Goal: Information Seeking & Learning: Learn about a topic

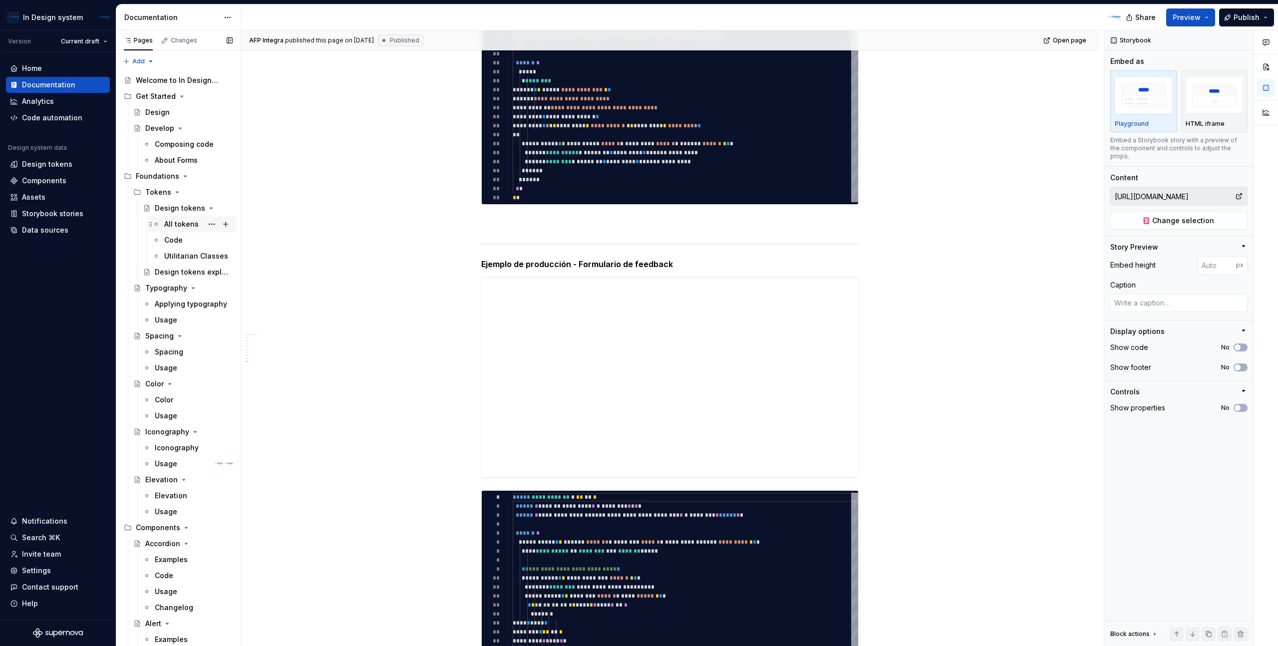
click at [184, 222] on div "All tokens" at bounding box center [181, 224] width 34 height 10
type textarea "*"
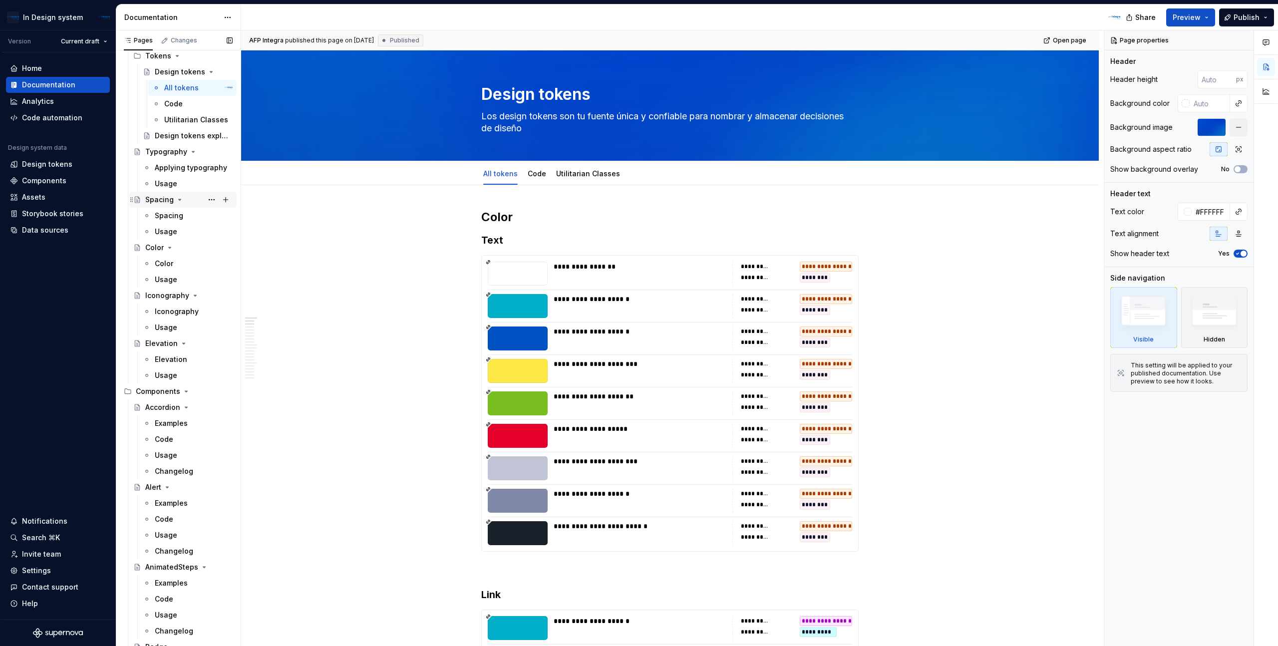
scroll to position [262, 0]
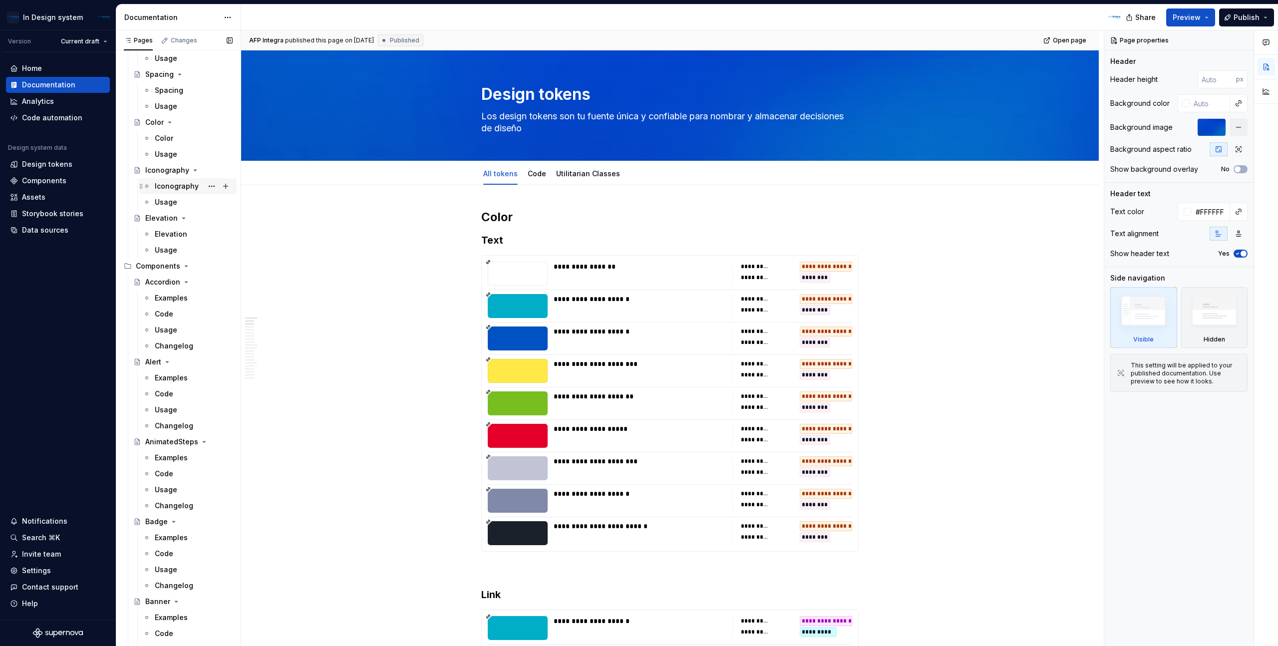
click at [177, 190] on div "Iconography" at bounding box center [177, 186] width 44 height 10
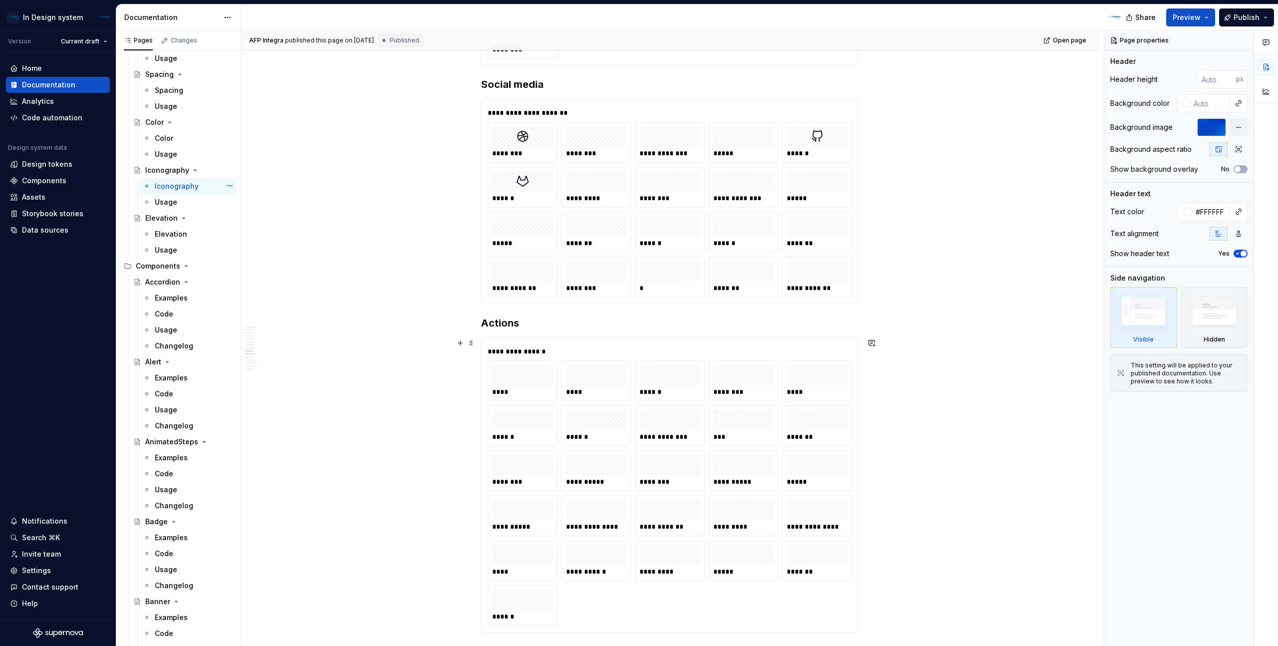
scroll to position [2937, 0]
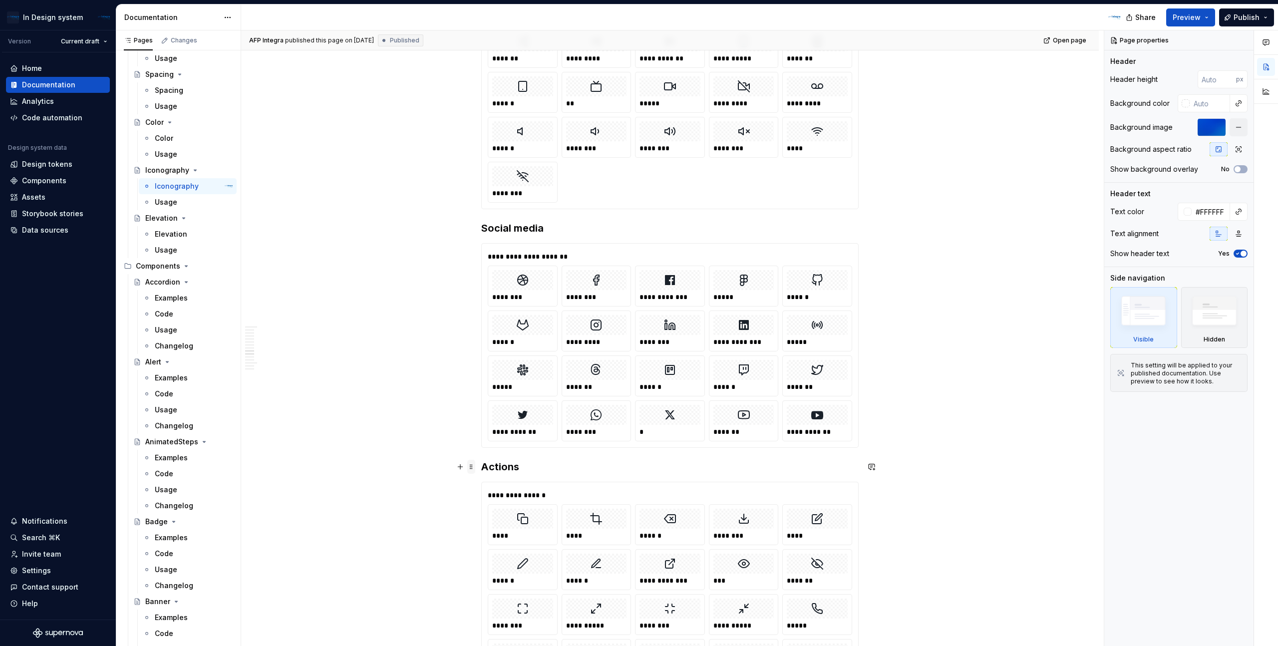
click at [475, 472] on span at bounding box center [471, 467] width 8 height 14
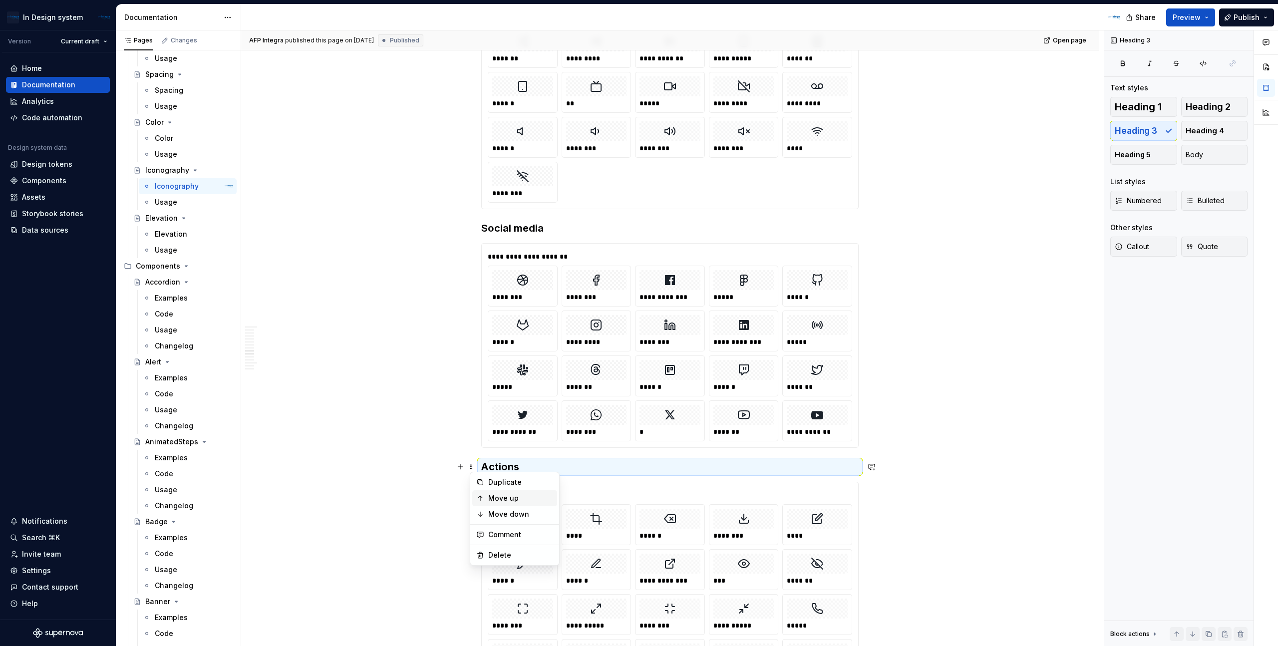
click at [500, 498] on div "Move up" at bounding box center [520, 498] width 65 height 10
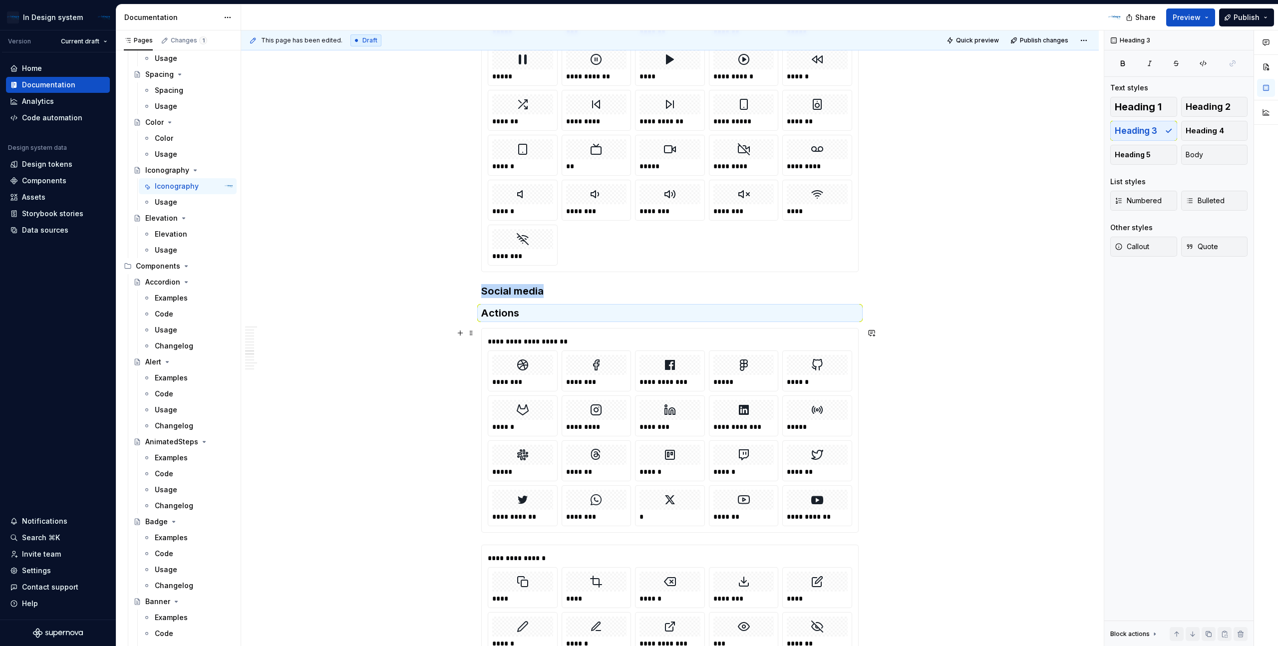
scroll to position [2869, 0]
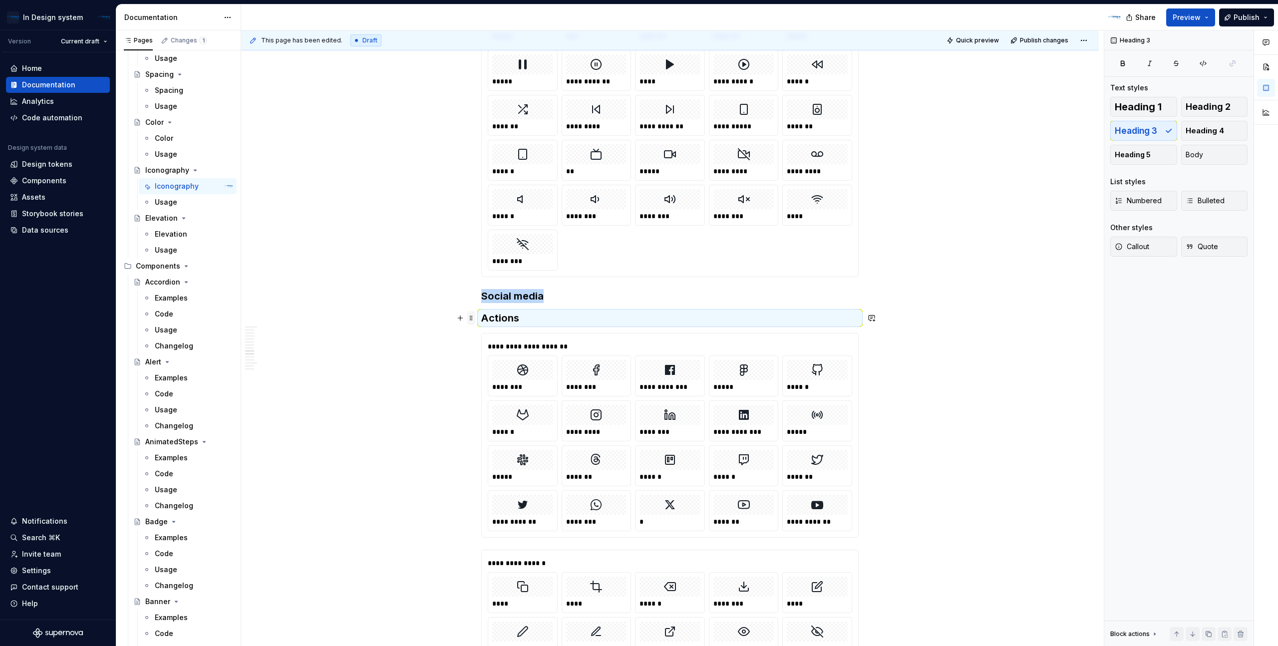
click at [472, 319] on span at bounding box center [471, 318] width 8 height 14
click at [509, 354] on div "Move up" at bounding box center [520, 350] width 65 height 10
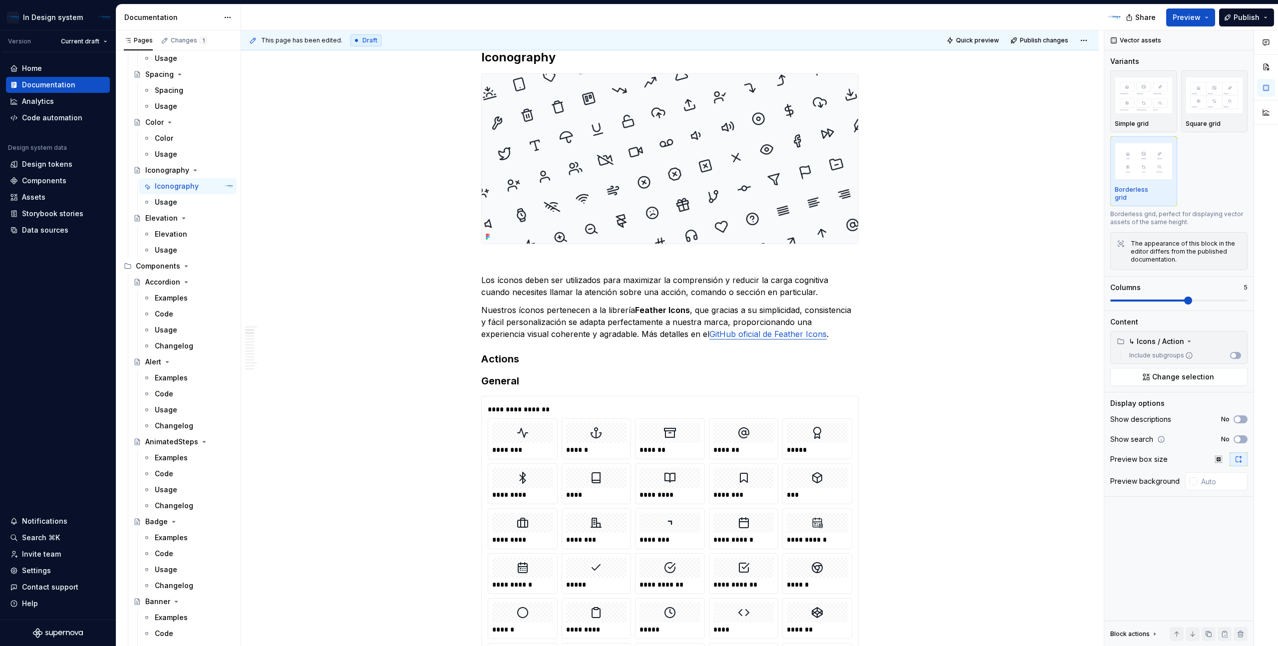
scroll to position [171, 0]
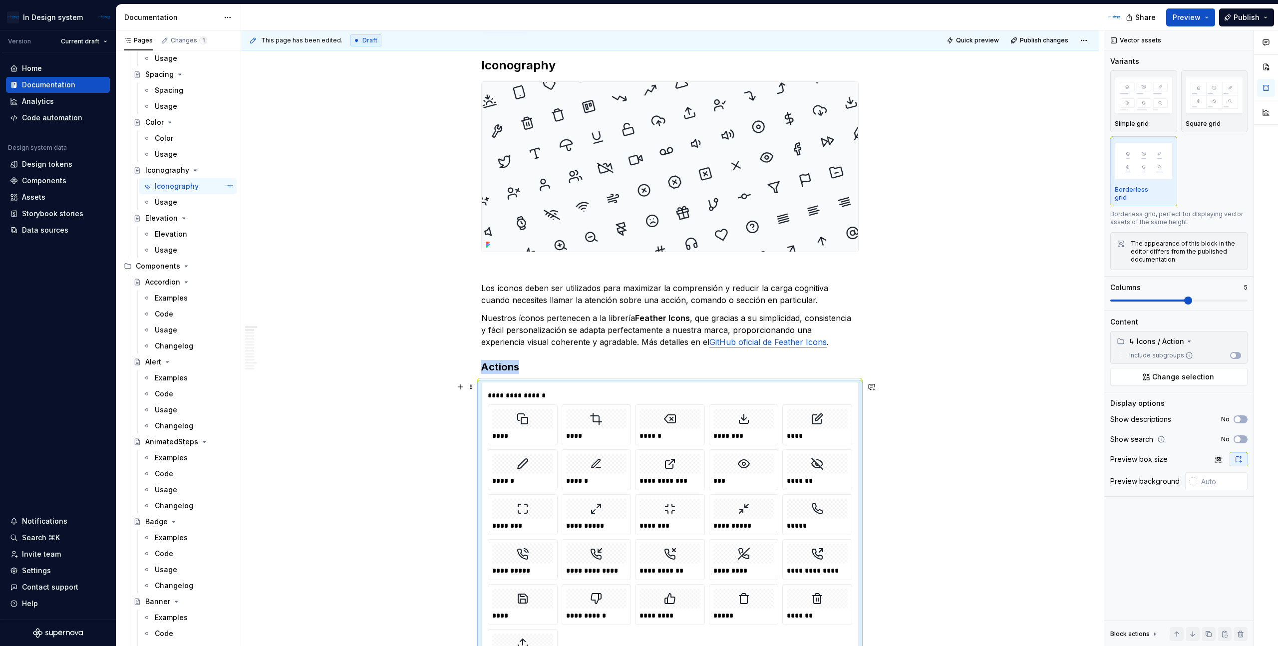
scroll to position [162, 0]
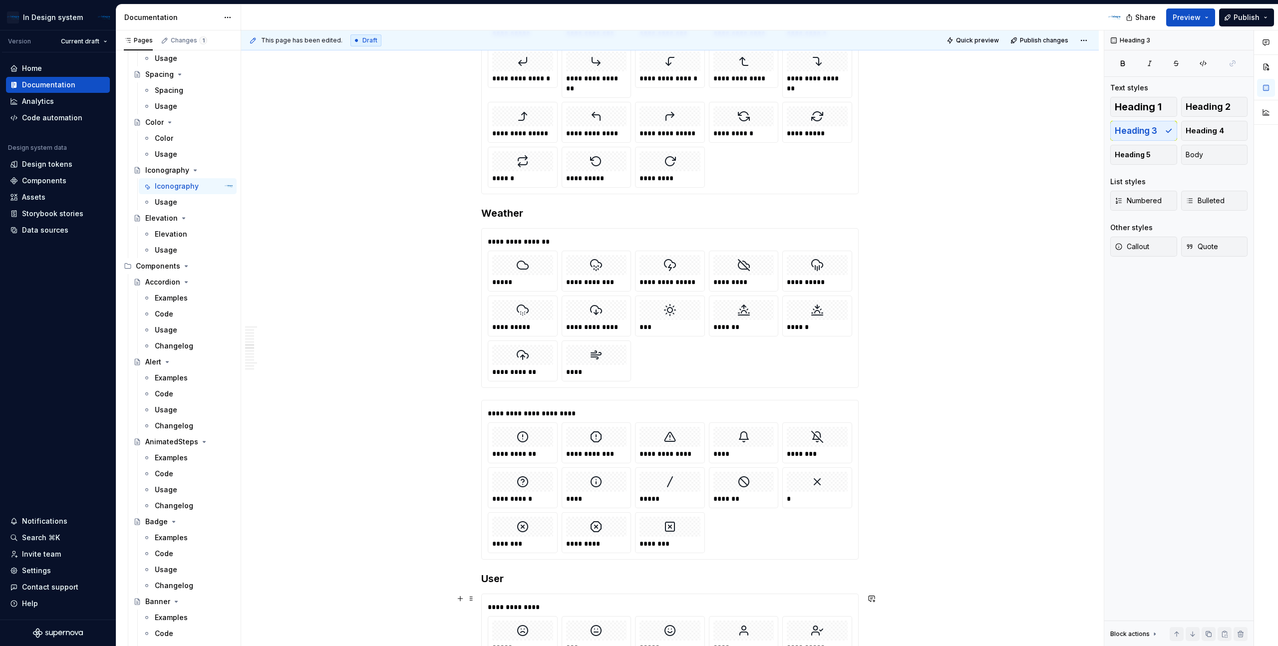
scroll to position [2401, 0]
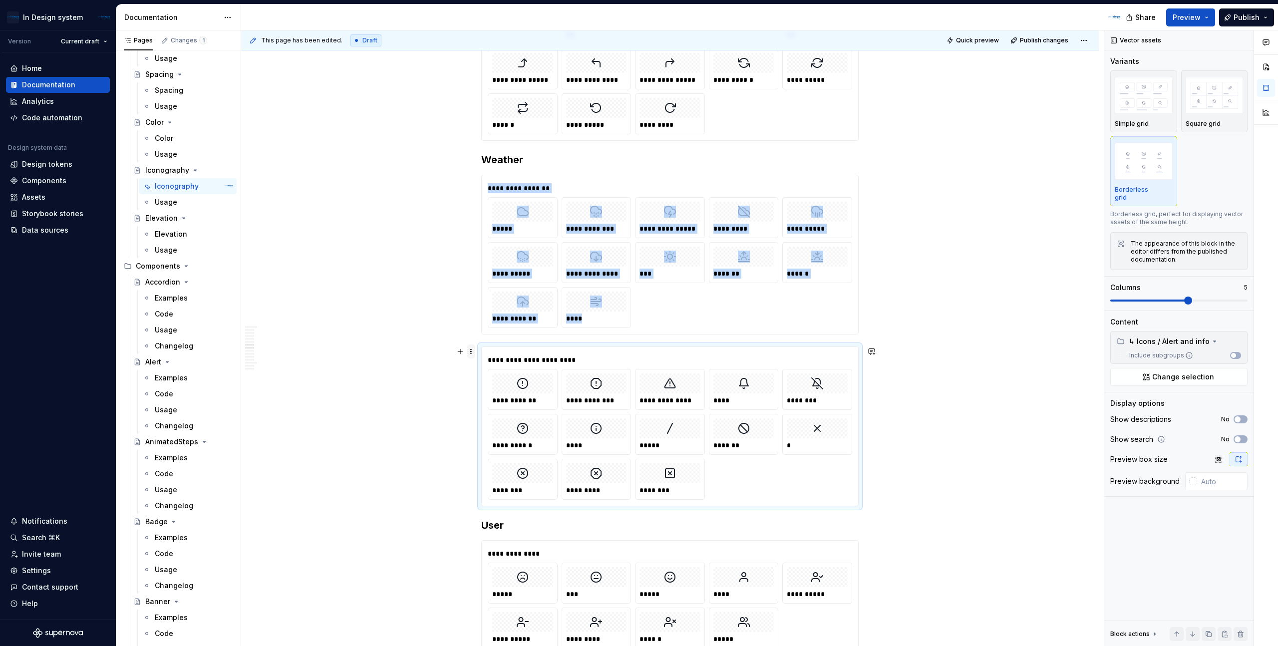
click at [470, 355] on span at bounding box center [471, 352] width 8 height 14
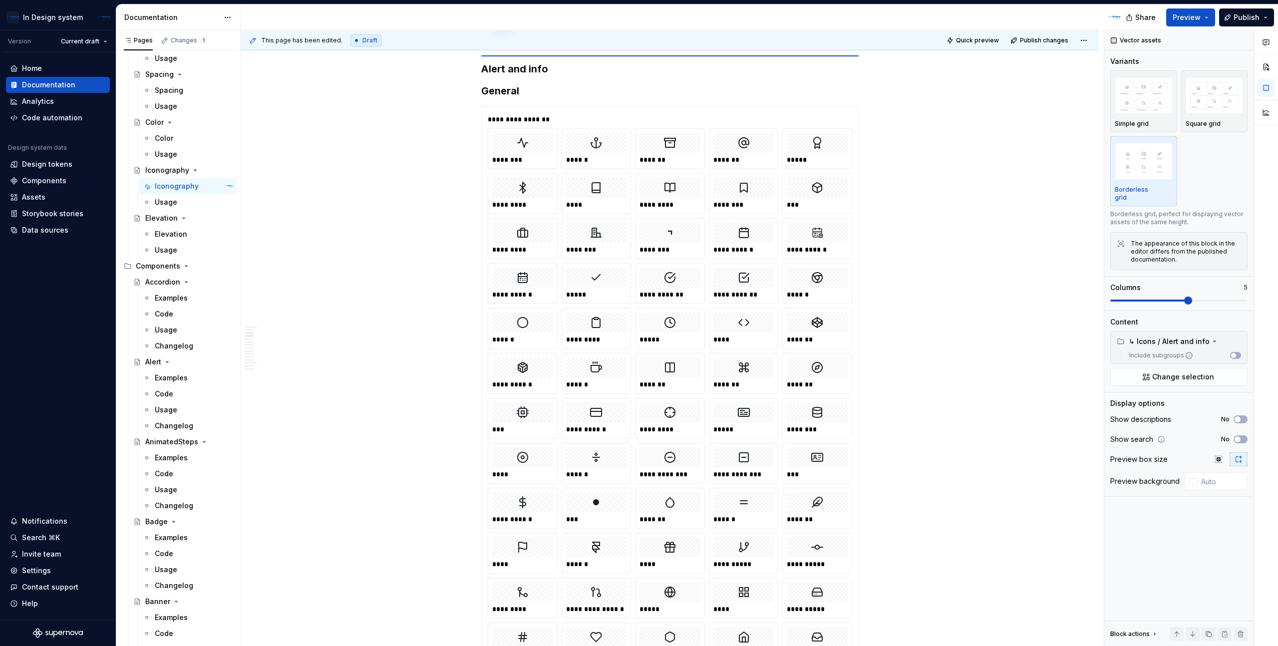
scroll to position [771, 0]
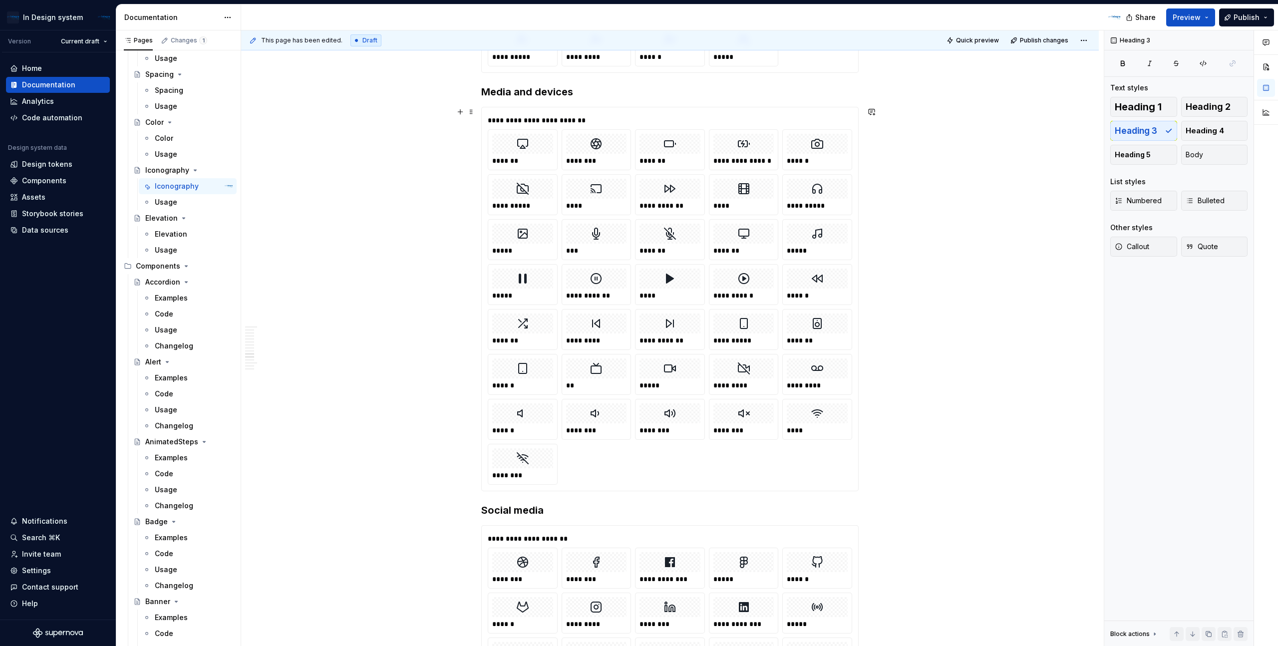
scroll to position [3233, 0]
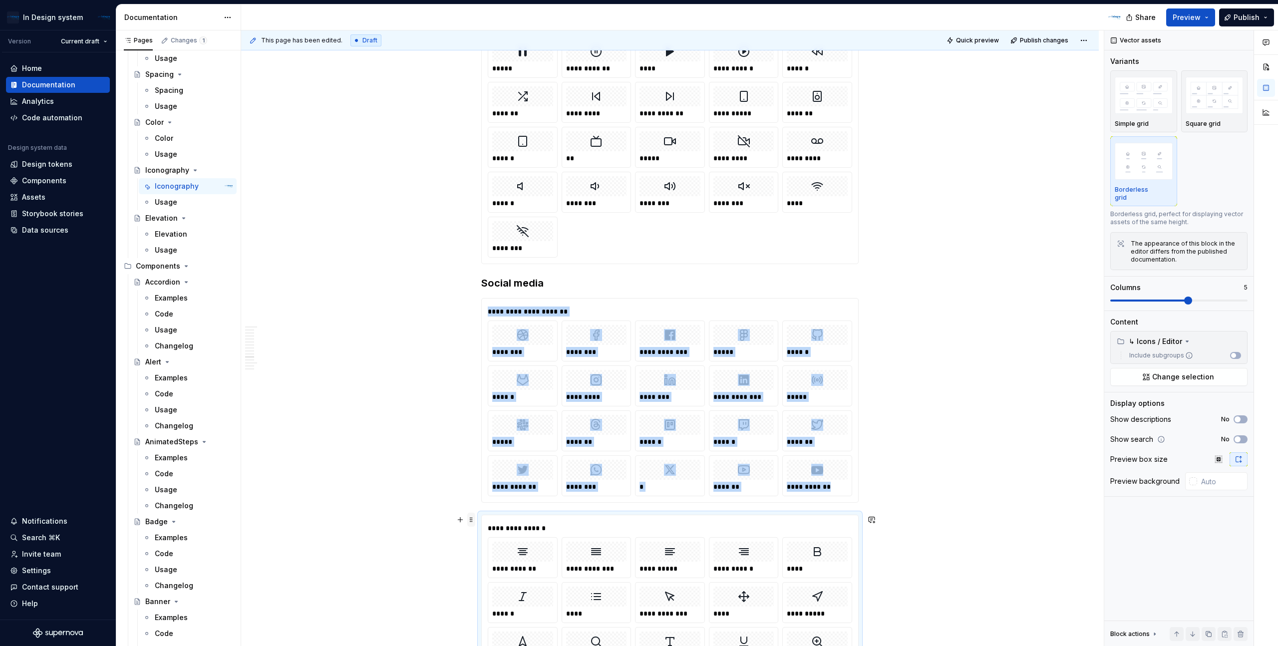
click at [475, 524] on span at bounding box center [471, 520] width 8 height 14
click at [440, 494] on div "**********" at bounding box center [672, 338] width 863 height 616
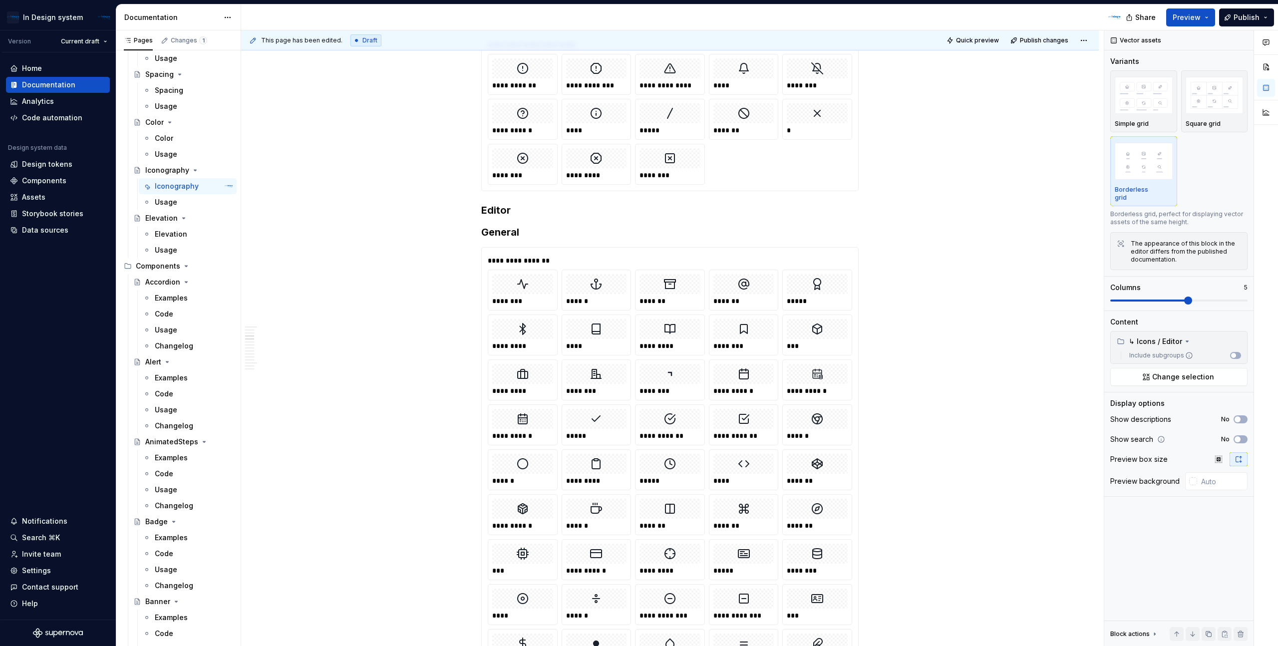
scroll to position [842, 0]
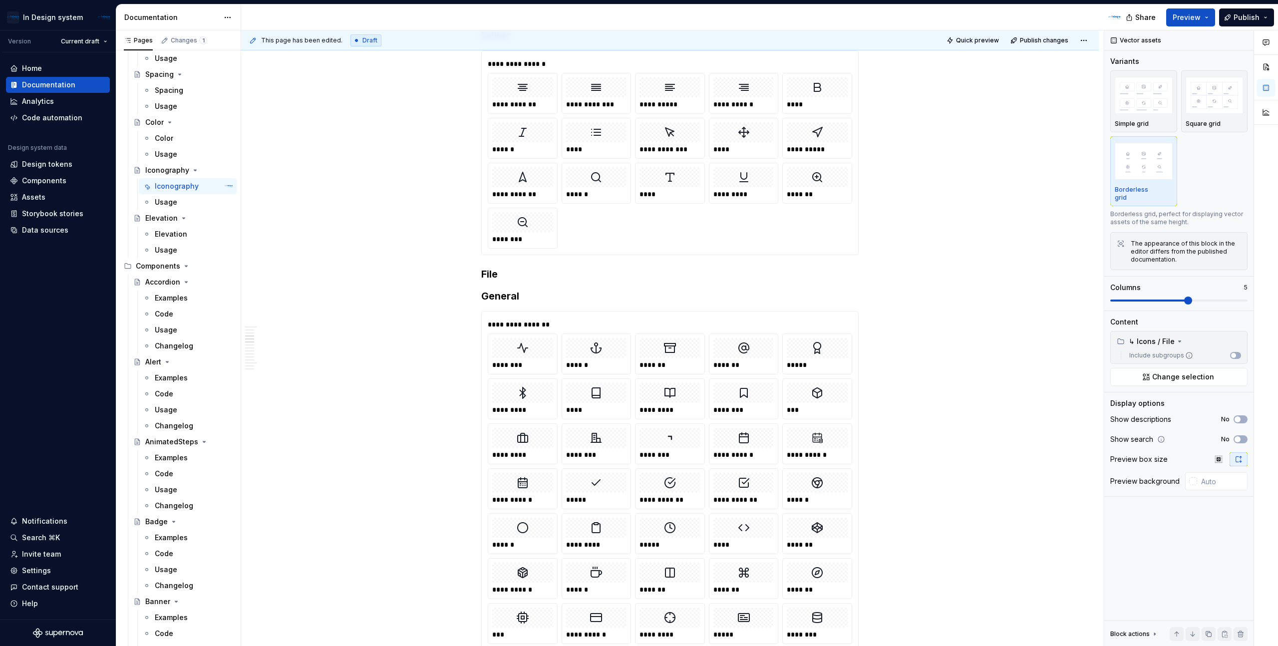
scroll to position [993, 0]
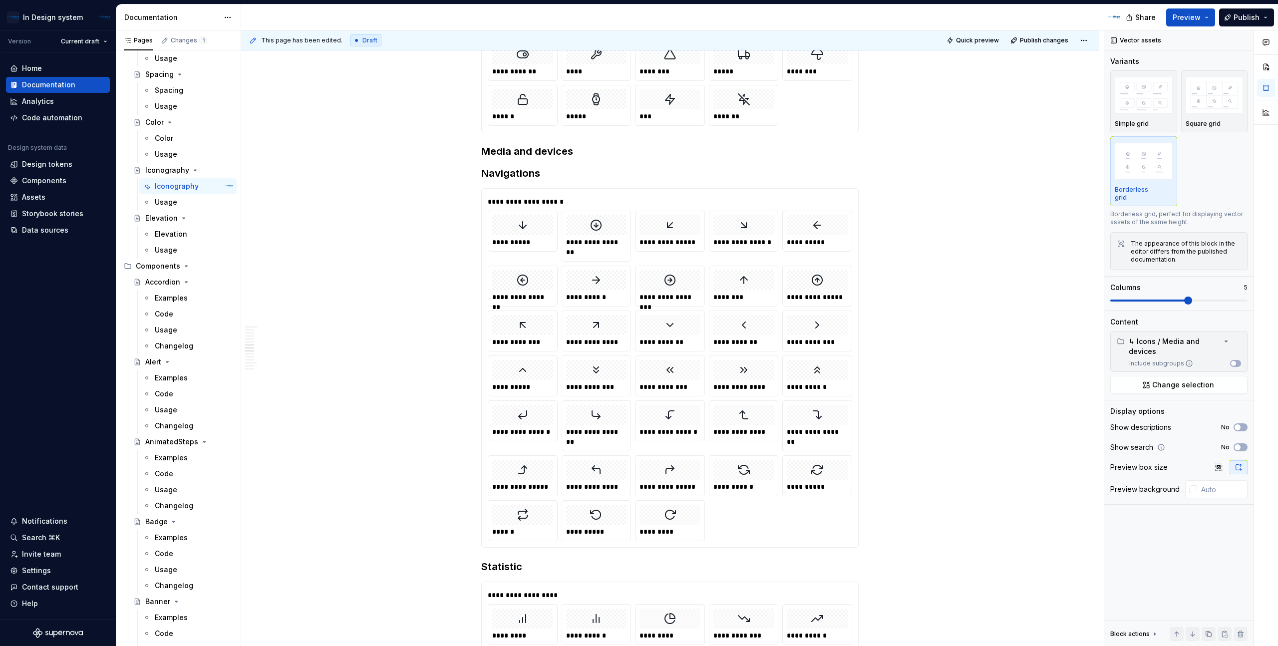
scroll to position [2371, 0]
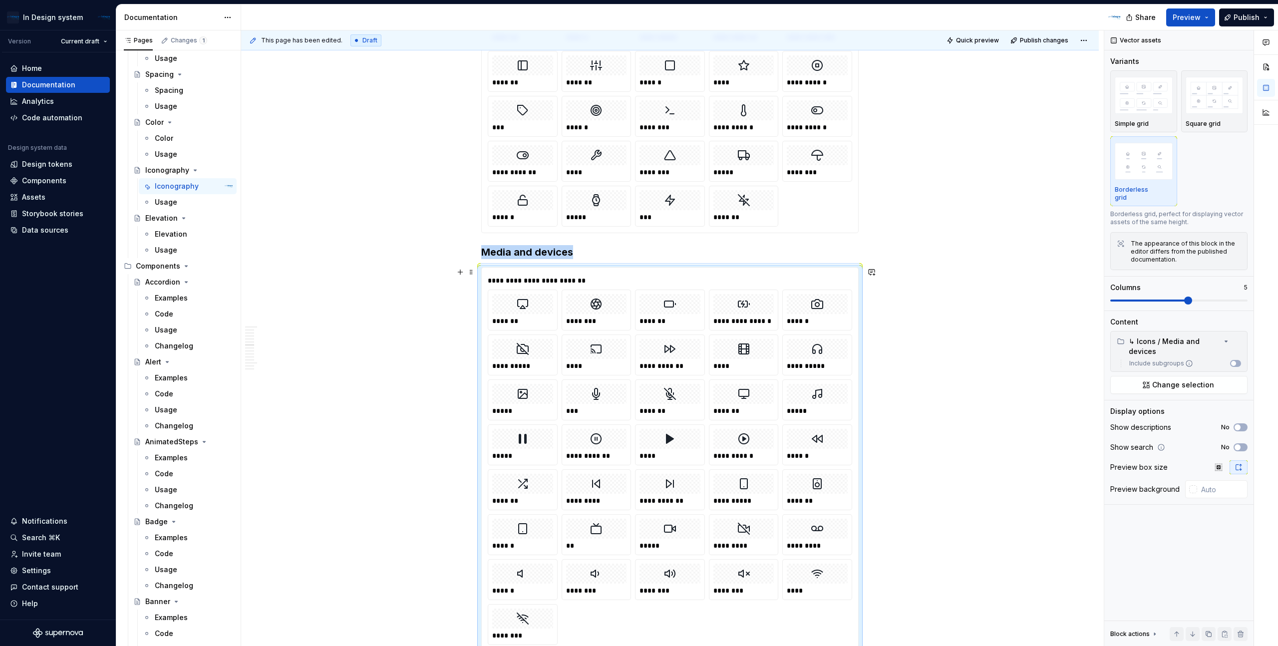
click at [946, 339] on div "**********" at bounding box center [670, 41] width 858 height 4430
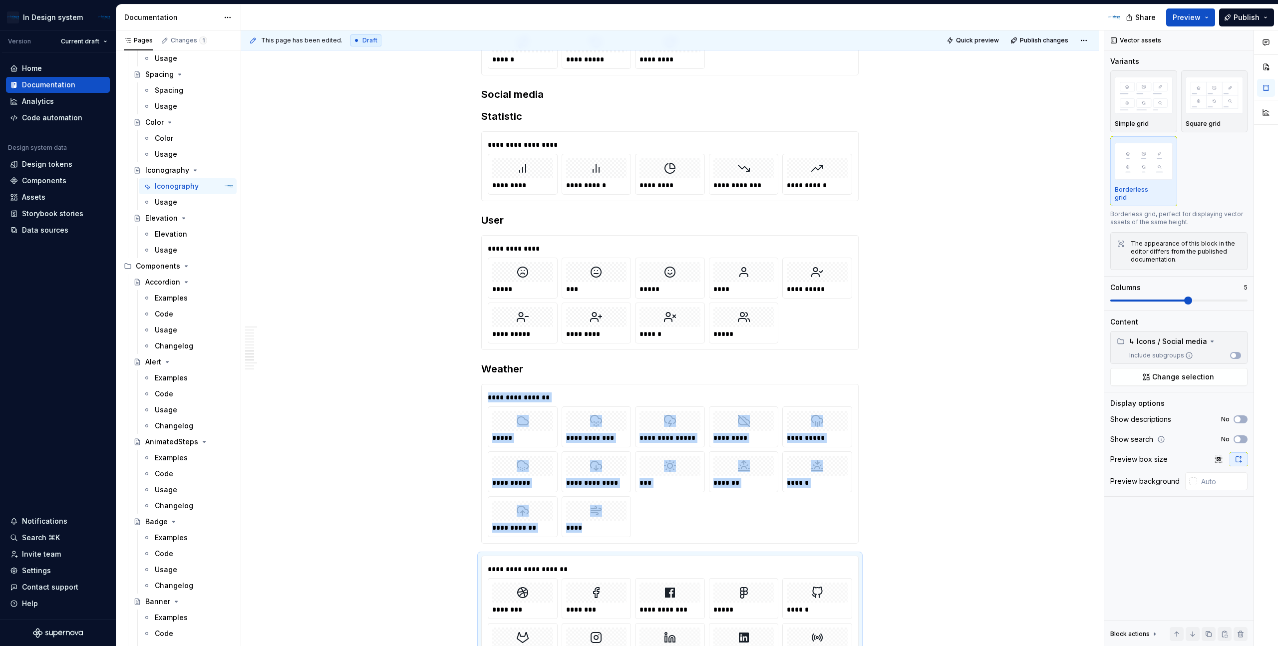
scroll to position [3341, 0]
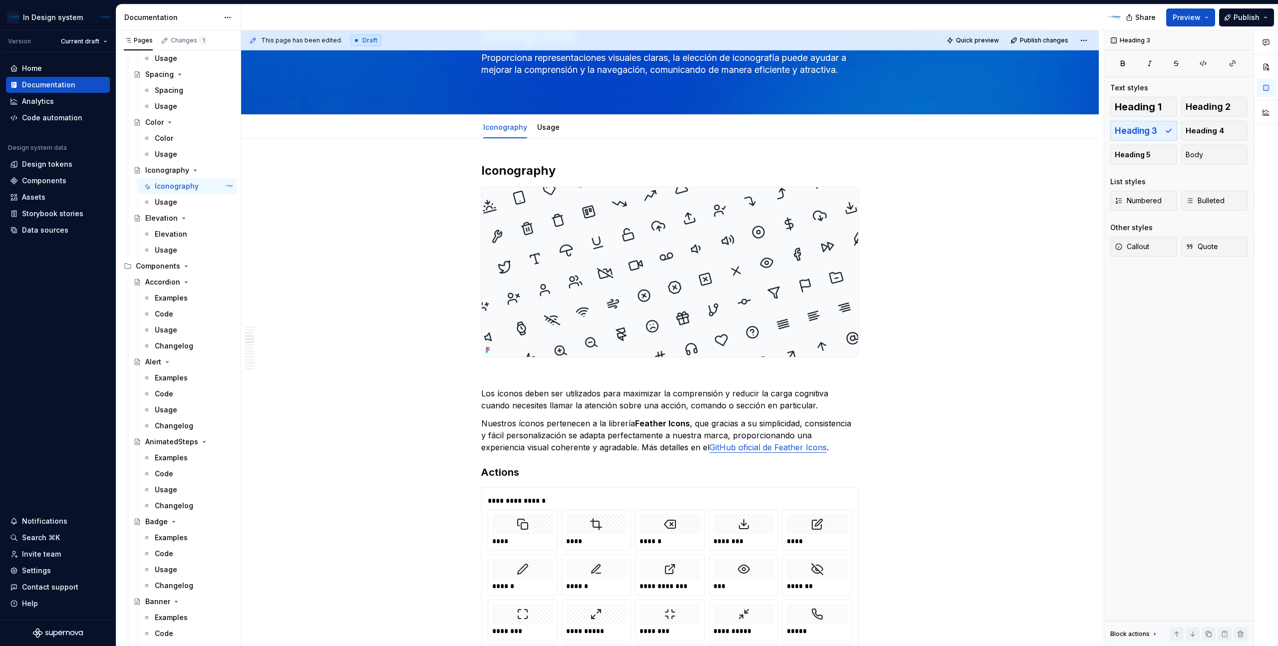
scroll to position [0, 0]
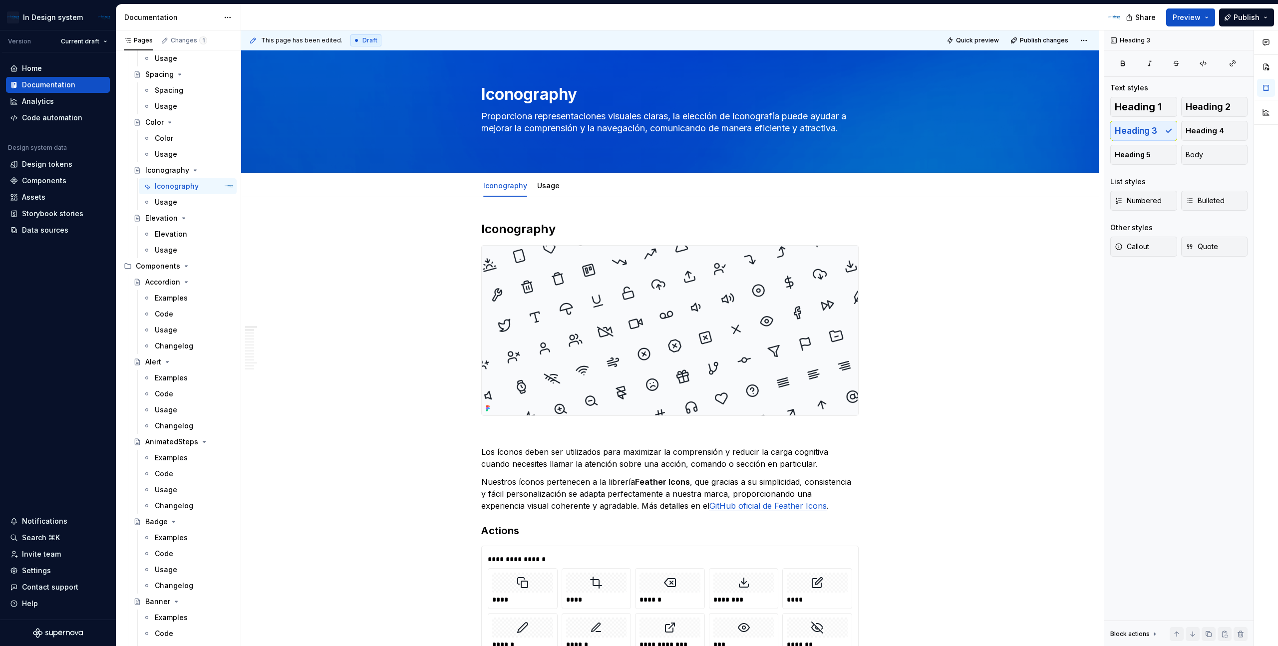
type textarea "*"
